Goal: Obtain resource: Download file/media

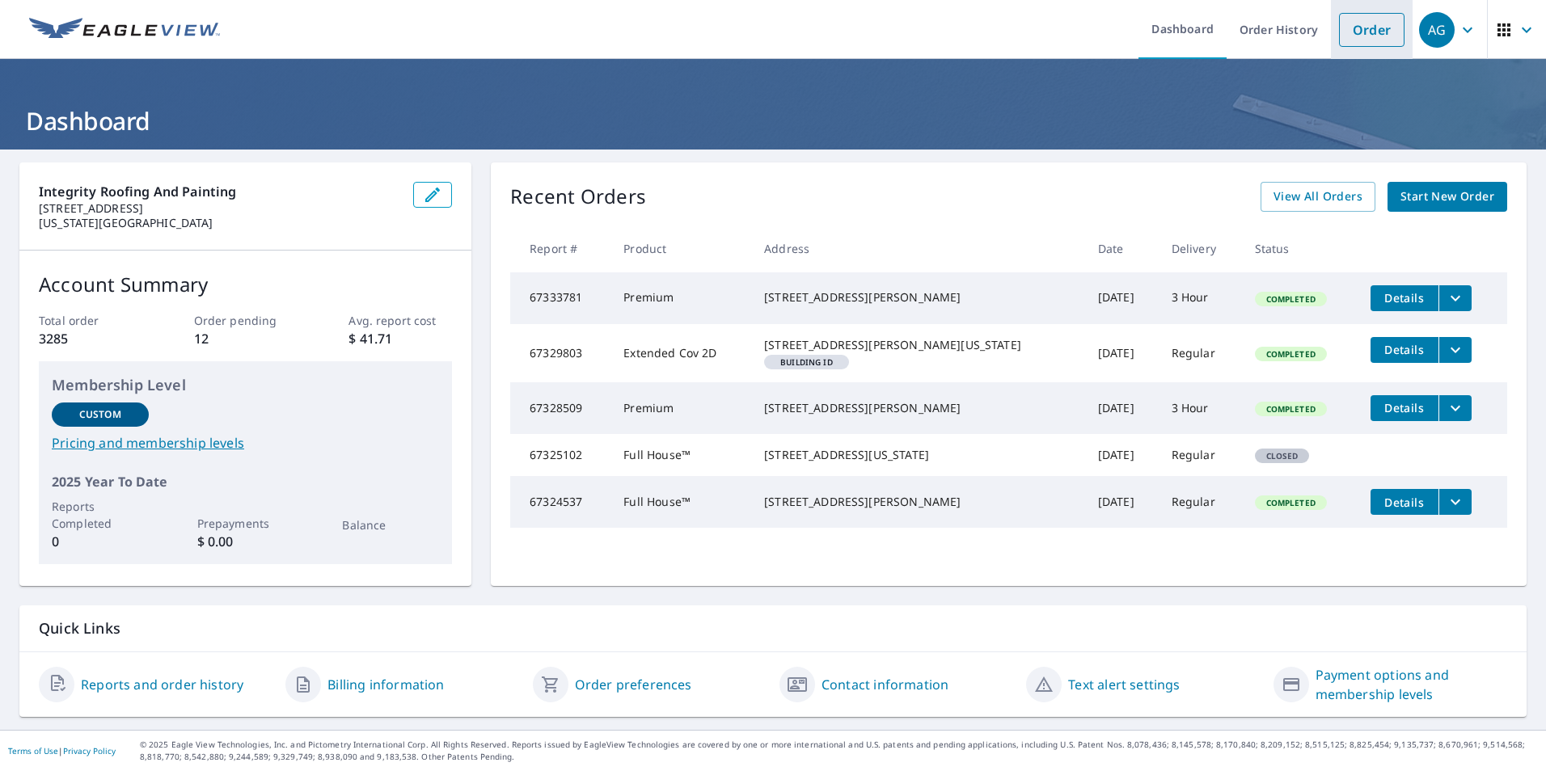
click at [1355, 38] on link "Order" at bounding box center [1371, 30] width 65 height 34
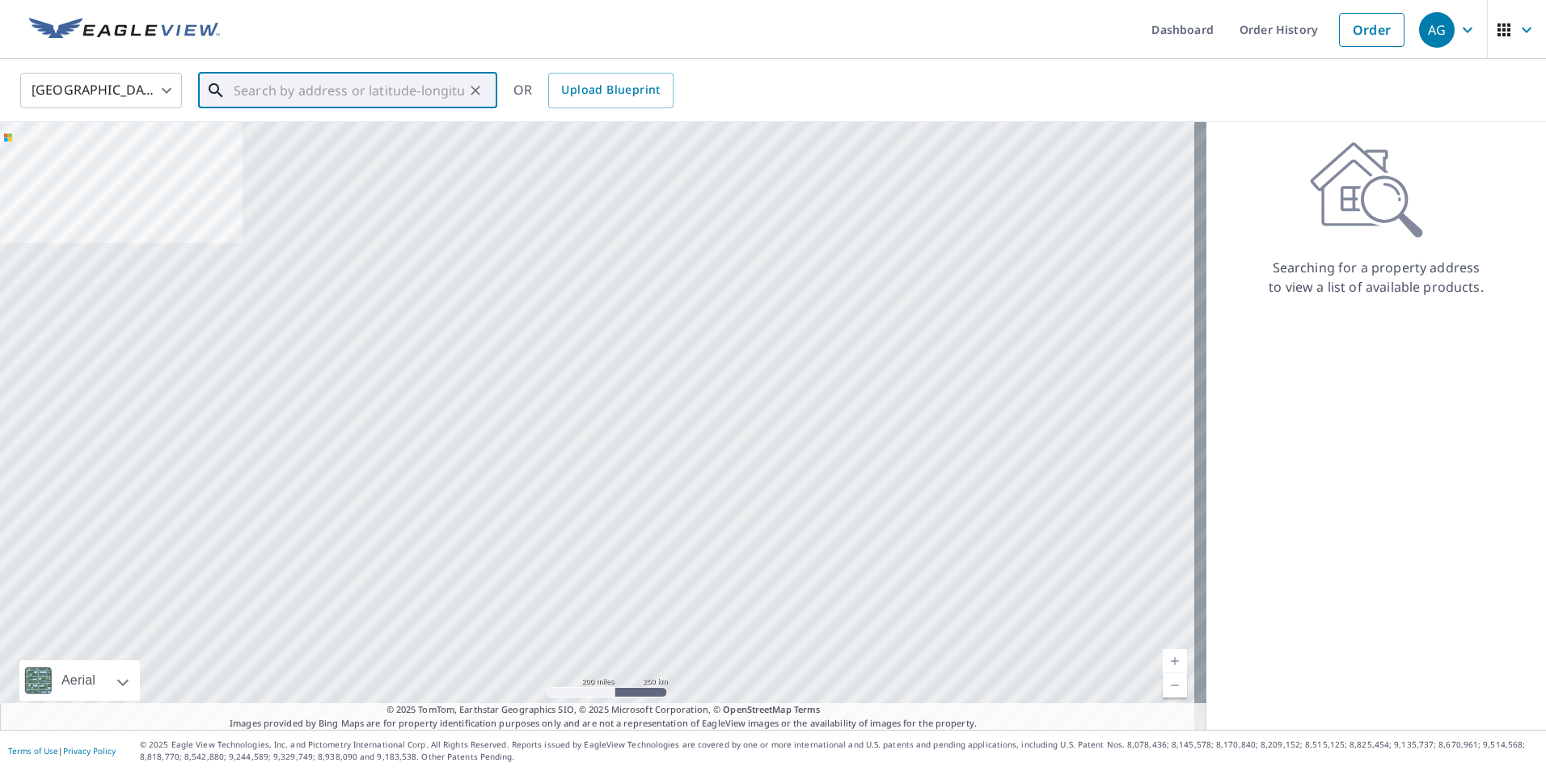
click at [436, 92] on input "text" at bounding box center [349, 90] width 230 height 45
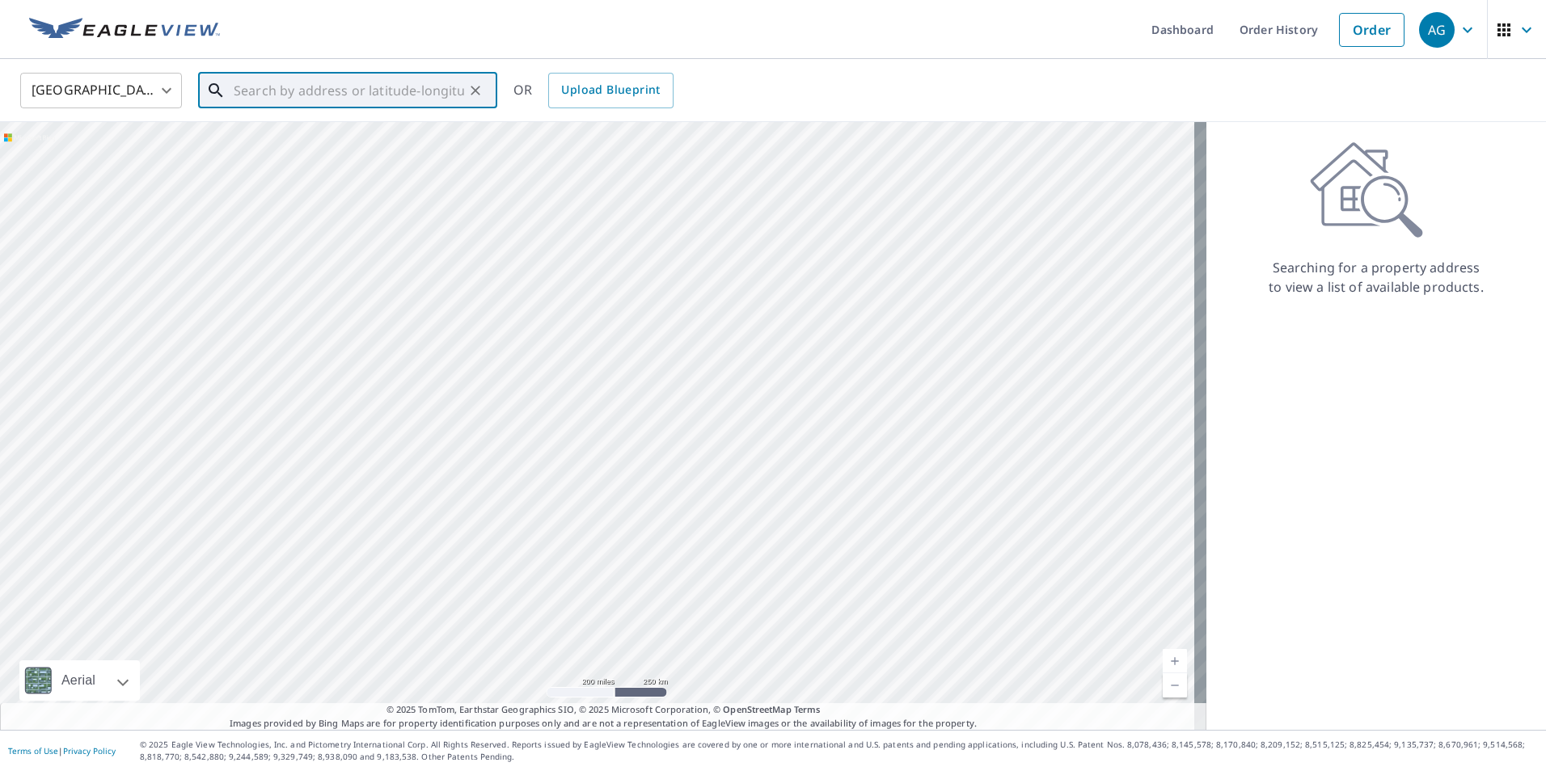
paste input "[STREET_ADDRESS]"
click at [273, 141] on span "[STREET_ADDRESS]" at bounding box center [357, 137] width 254 height 19
type input "[STREET_ADDRESS][PERSON_NAME]"
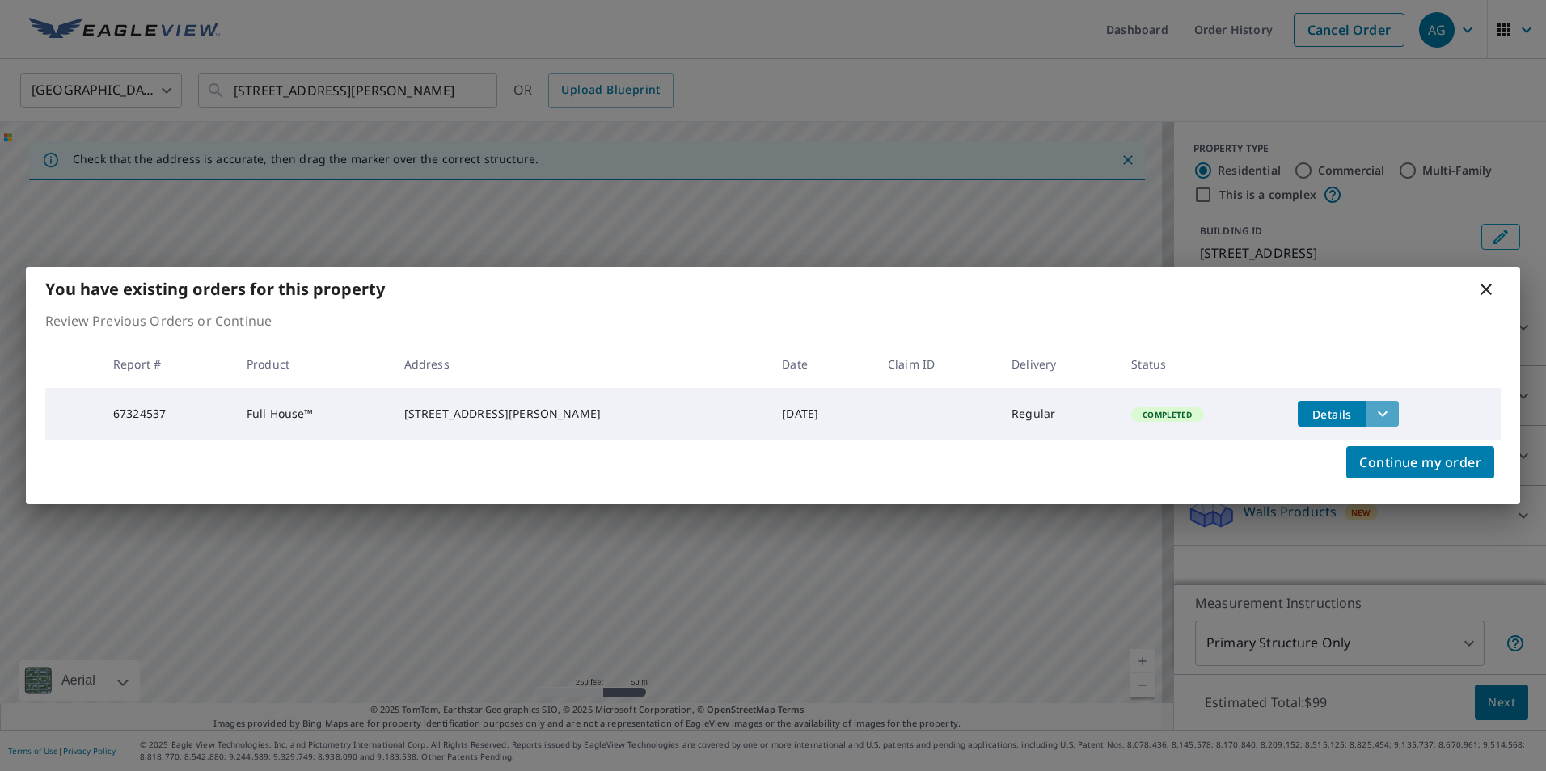
click at [1373, 406] on icon "filesDropdownBtn-67324537" at bounding box center [1382, 413] width 19 height 19
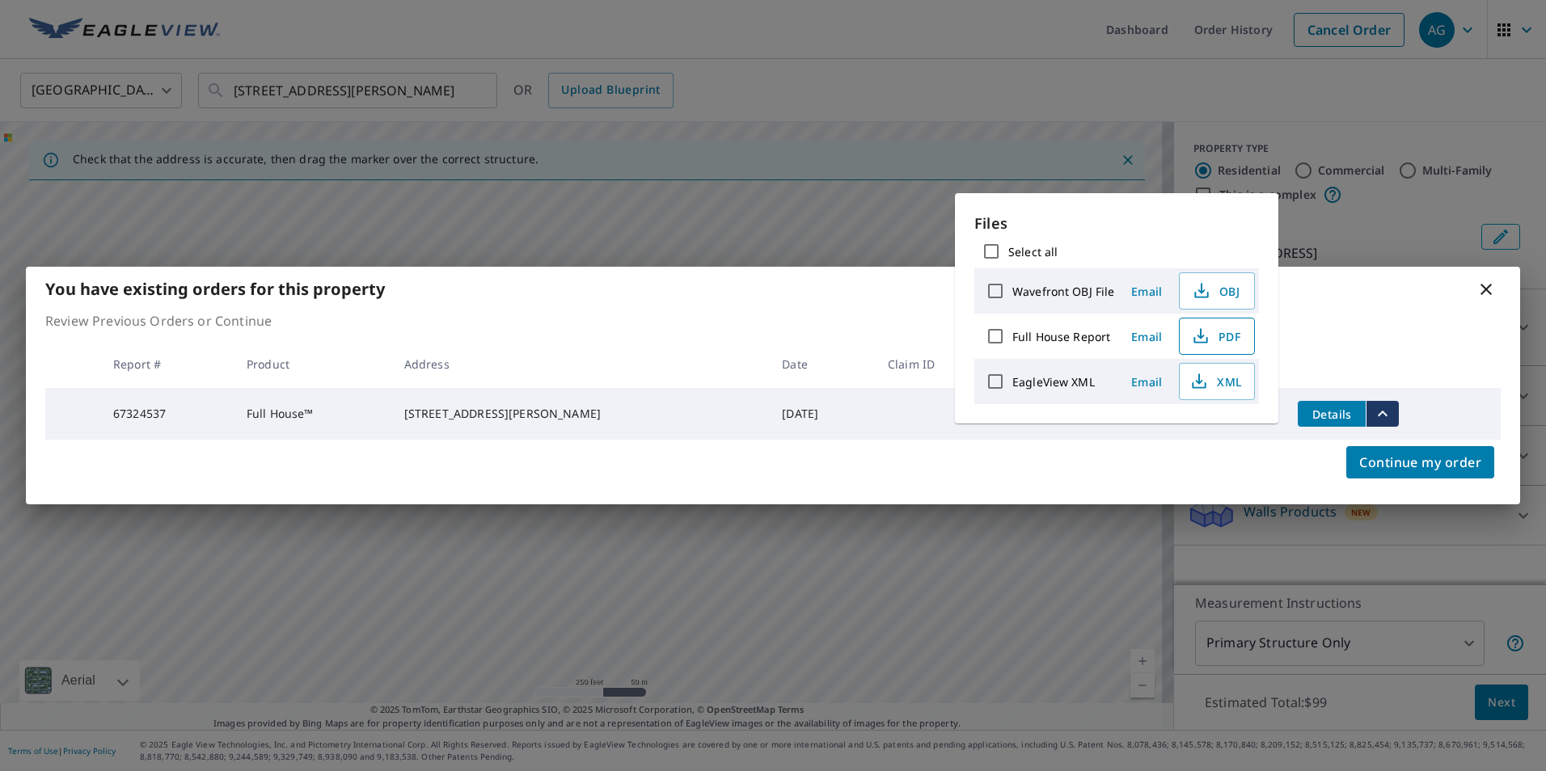
click at [1242, 340] on button "PDF" at bounding box center [1217, 336] width 76 height 37
